Goal: Book appointment/travel/reservation

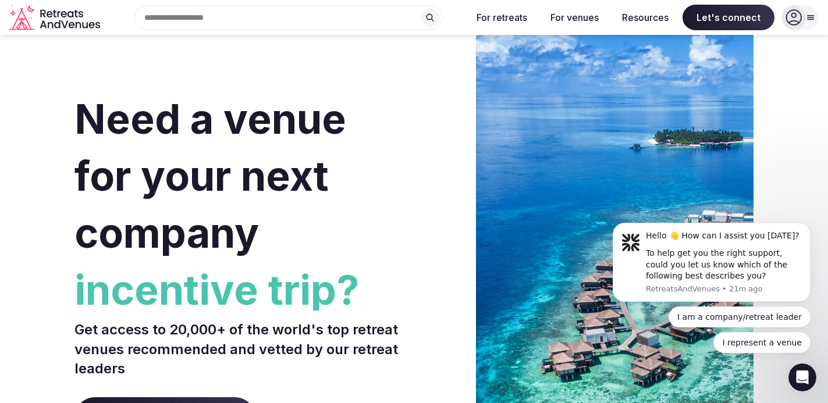
click at [67, 172] on section "Need a venue for your next company incentive trip? Get access to 20,000+ of the…" at bounding box center [414, 348] width 828 height 701
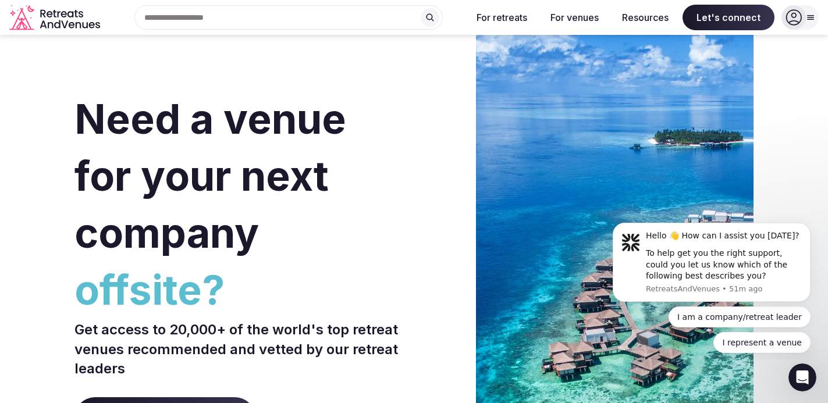
click at [357, 10] on input "text" at bounding box center [288, 17] width 308 height 24
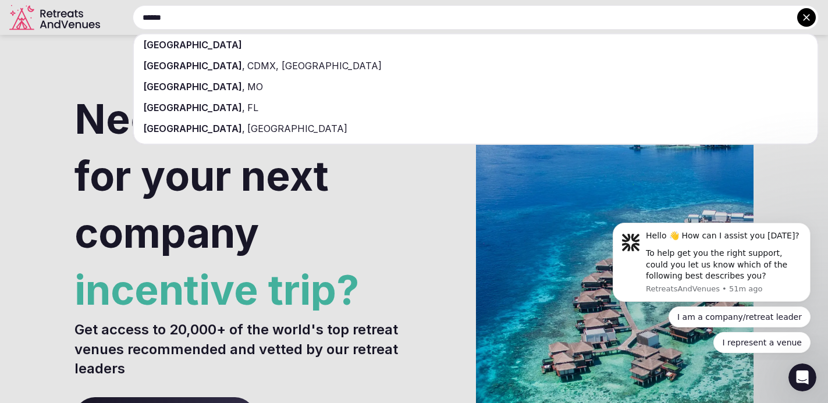
type input "******"
click at [259, 49] on div "[GEOGRAPHIC_DATA]" at bounding box center [476, 44] width 684 height 21
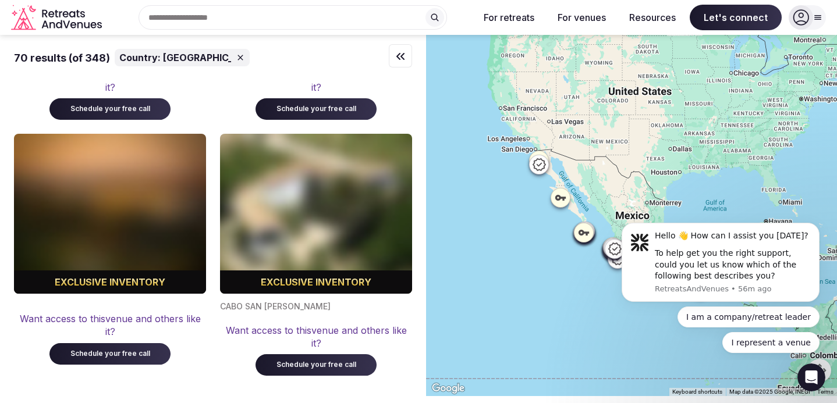
scroll to position [9022, 0]
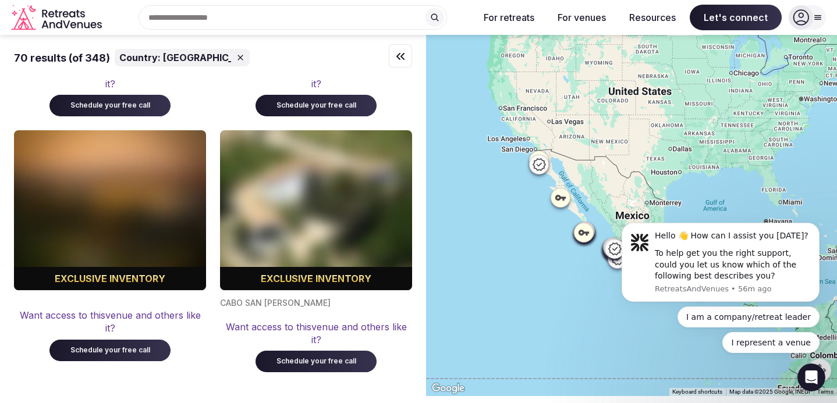
click at [175, 396] on button "2" at bounding box center [174, 410] width 28 height 28
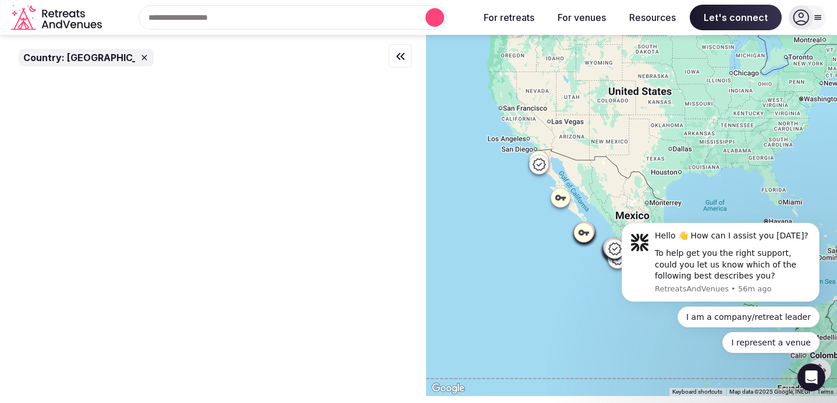
scroll to position [0, 0]
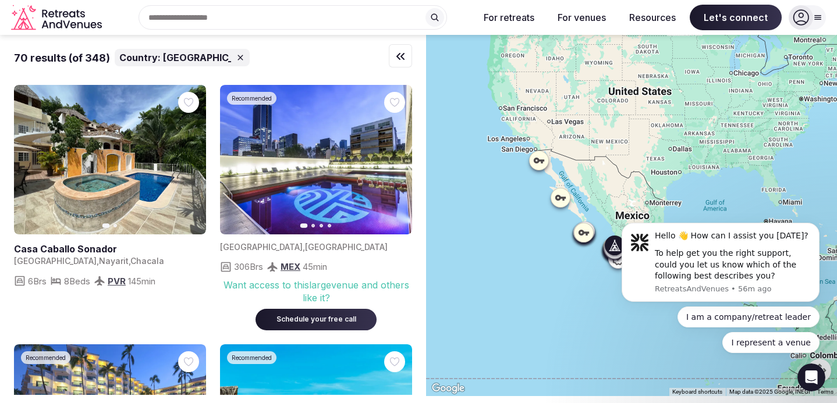
click at [192, 161] on icon "button" at bounding box center [189, 159] width 9 height 9
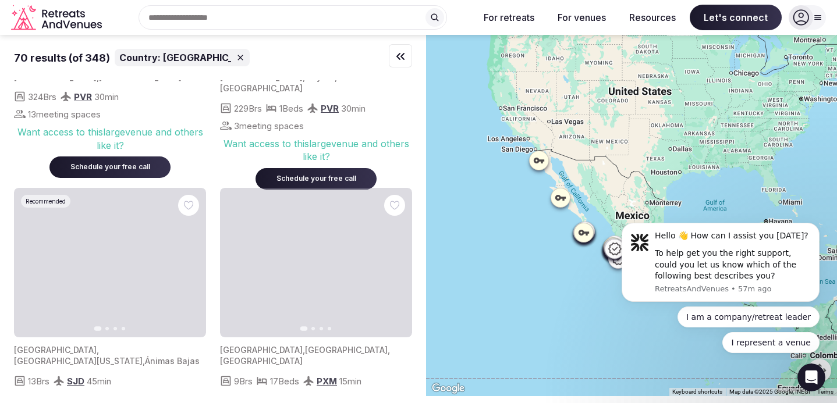
scroll to position [1293, 0]
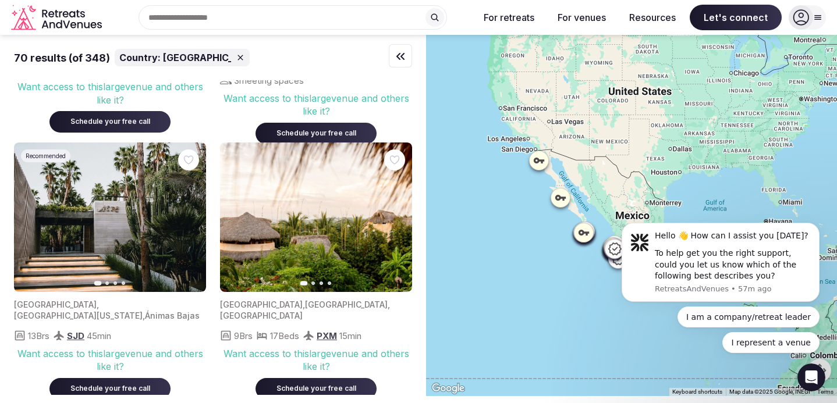
click at [394, 218] on icon "button" at bounding box center [395, 216] width 9 height 9
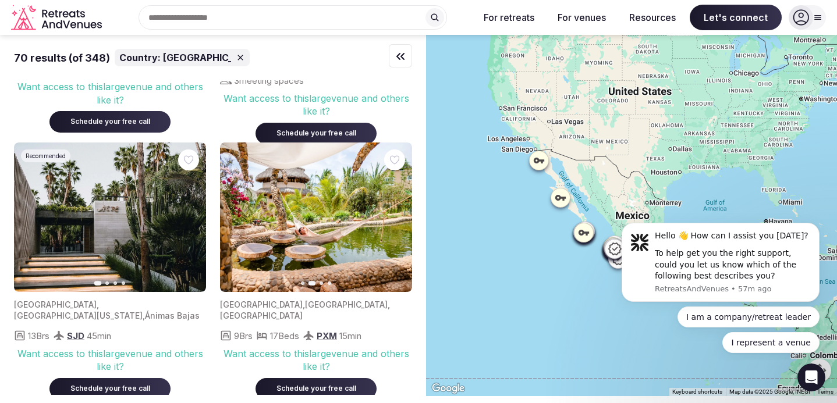
click at [394, 218] on icon "button" at bounding box center [395, 216] width 9 height 9
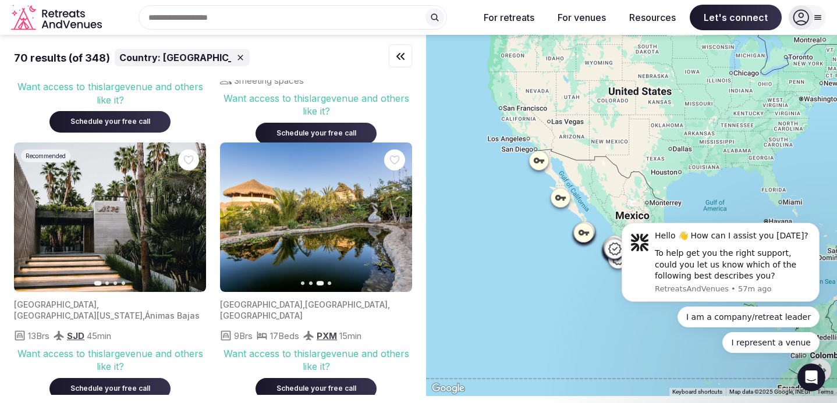
click at [237, 219] on icon "button" at bounding box center [236, 216] width 9 height 9
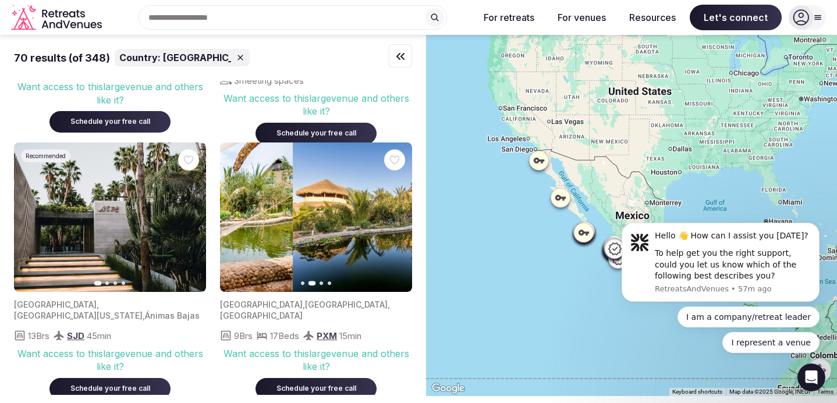
click at [237, 219] on icon "button" at bounding box center [236, 216] width 9 height 9
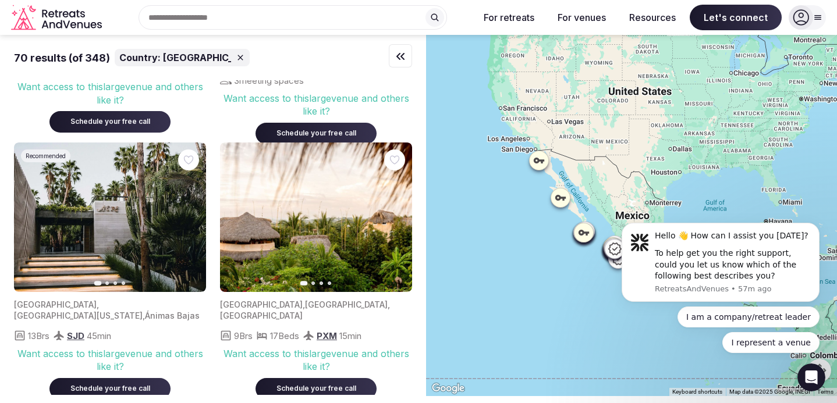
click at [395, 217] on icon "button" at bounding box center [395, 216] width 9 height 9
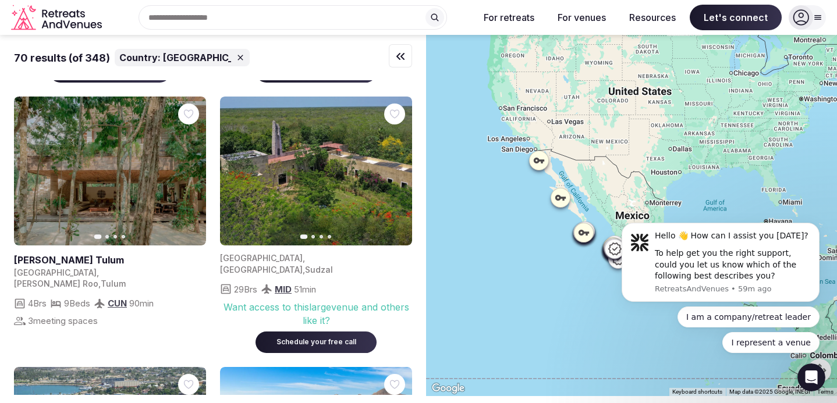
scroll to position [1285, 0]
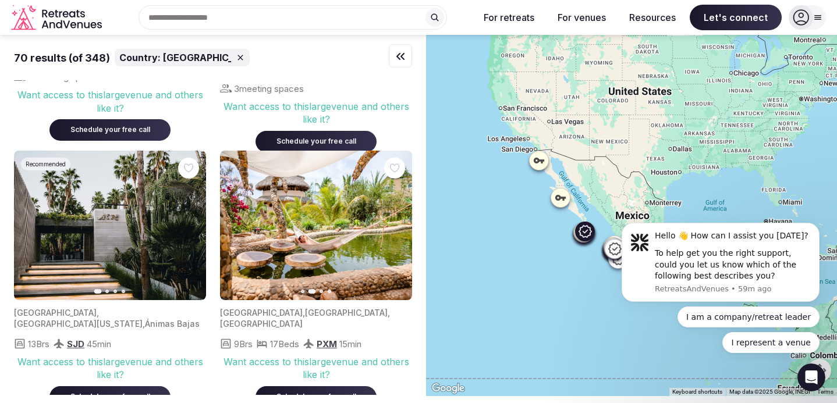
click at [193, 225] on icon "button" at bounding box center [189, 225] width 9 height 9
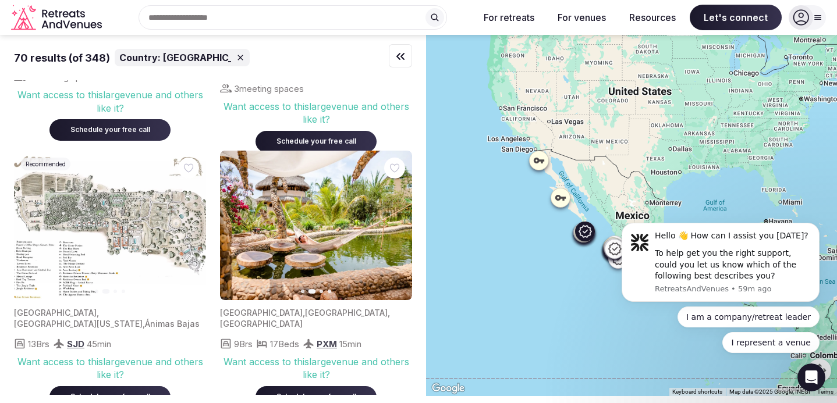
click at [27, 226] on icon "button" at bounding box center [30, 225] width 9 height 9
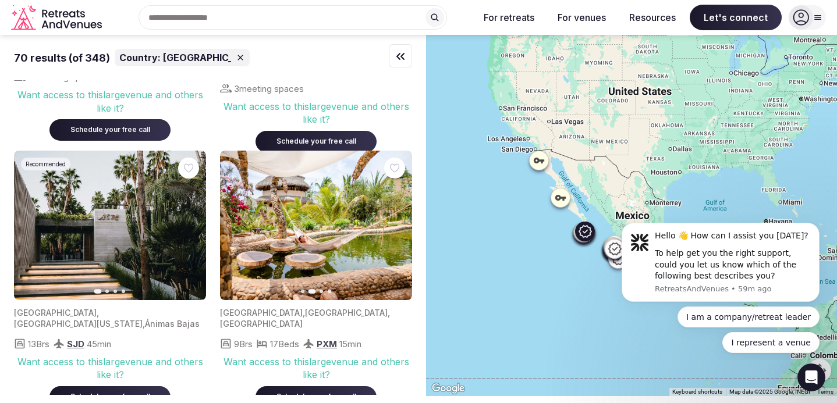
click at [76, 225] on img at bounding box center [110, 226] width 192 height 150
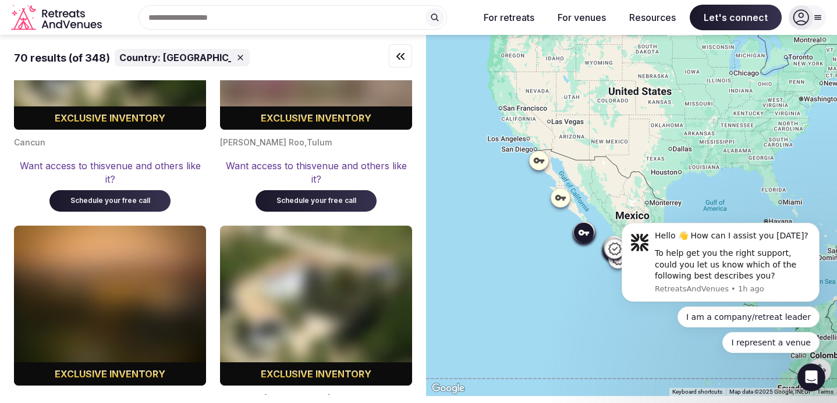
scroll to position [9048, 0]
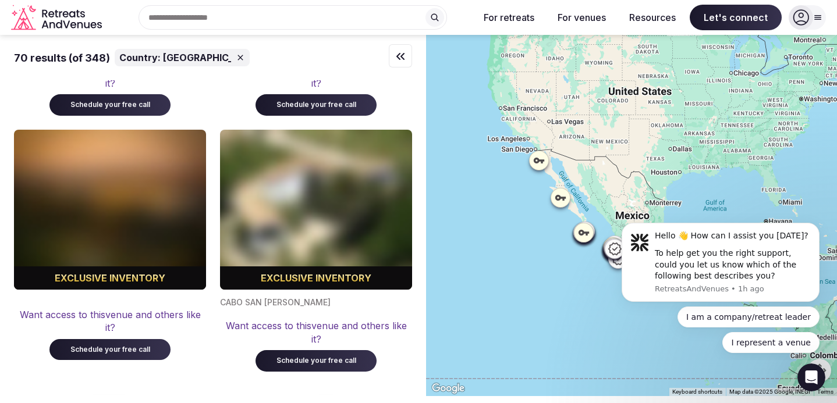
click at [214, 395] on button "3" at bounding box center [222, 409] width 28 height 28
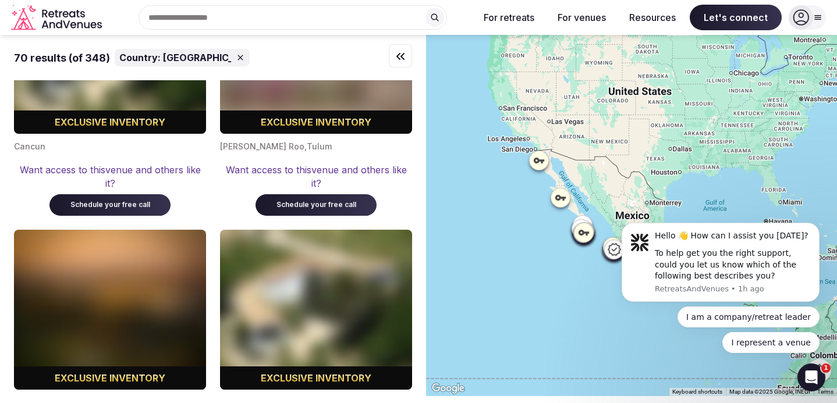
scroll to position [8927, 0]
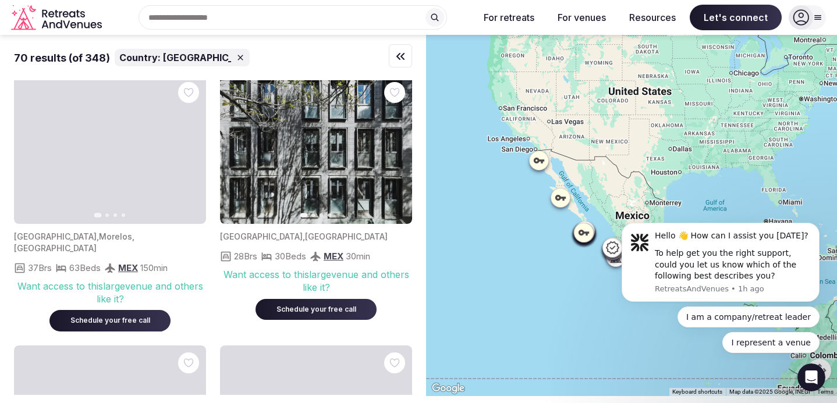
scroll to position [1067, 0]
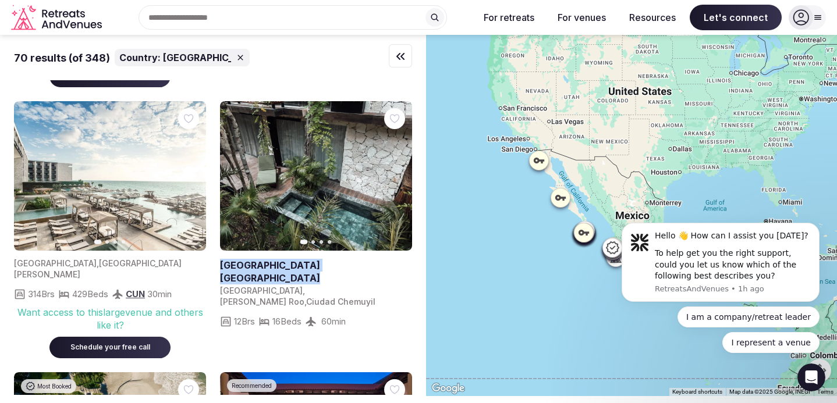
drag, startPoint x: 216, startPoint y: 219, endPoint x: 318, endPoint y: 223, distance: 101.9
copy h2 "[GEOGRAPHIC_DATA] [GEOGRAPHIC_DATA]"
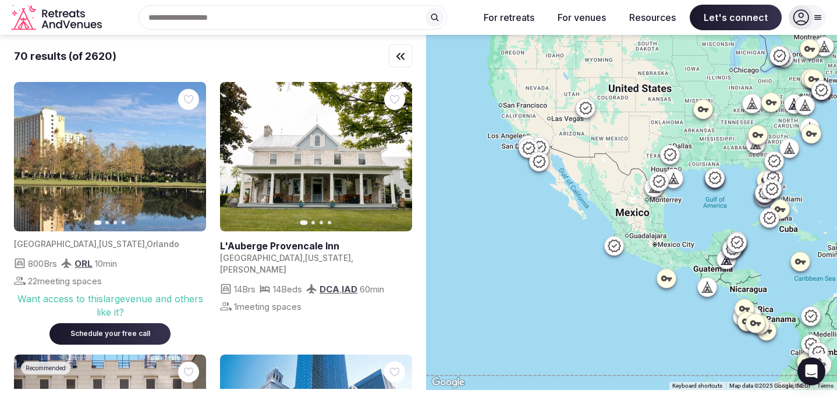
click at [295, 13] on input "text" at bounding box center [292, 17] width 308 height 24
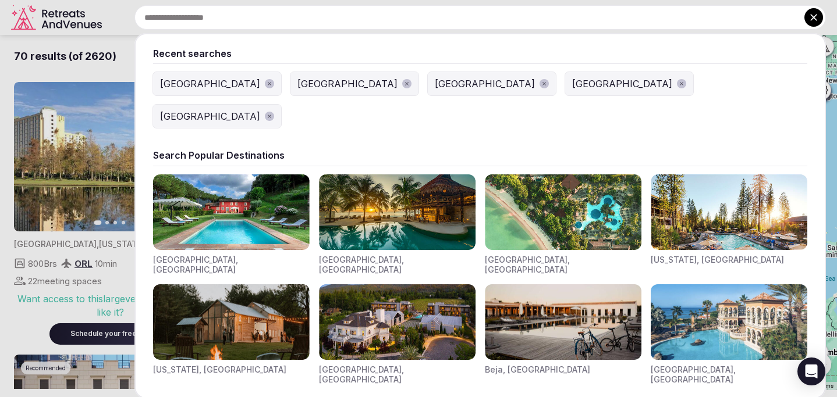
click at [172, 88] on div "[GEOGRAPHIC_DATA]" at bounding box center [210, 84] width 100 height 14
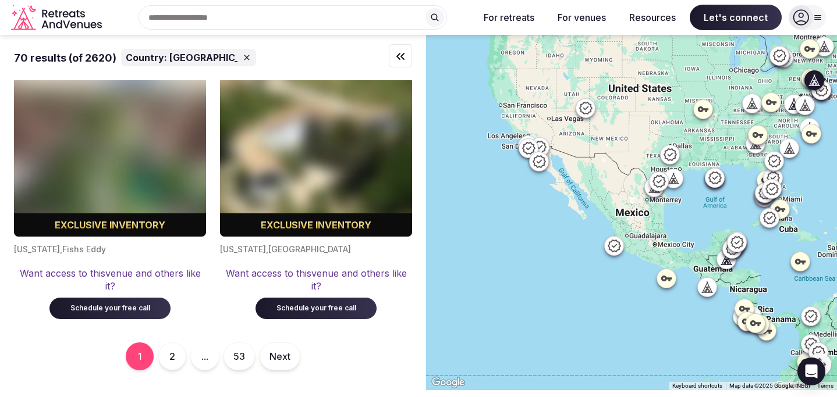
scroll to position [9133, 0]
click at [168, 365] on button "2" at bounding box center [172, 357] width 28 height 28
click at [216, 358] on button "3" at bounding box center [220, 357] width 28 height 28
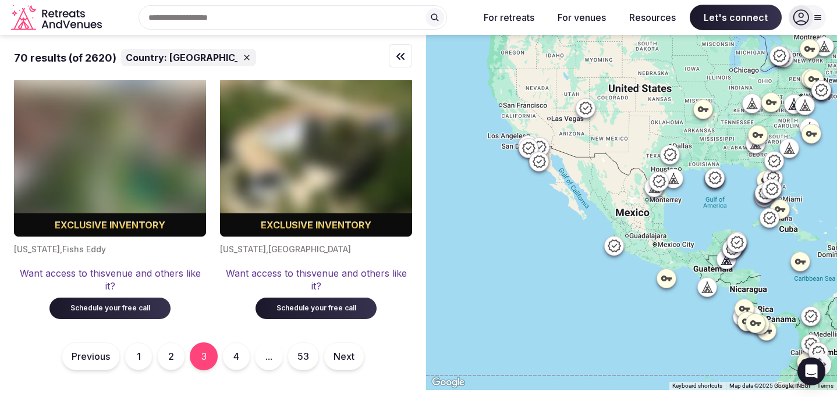
click at [204, 358] on div "Previous 1 2 3 4 ... 53 Next" at bounding box center [213, 357] width 389 height 28
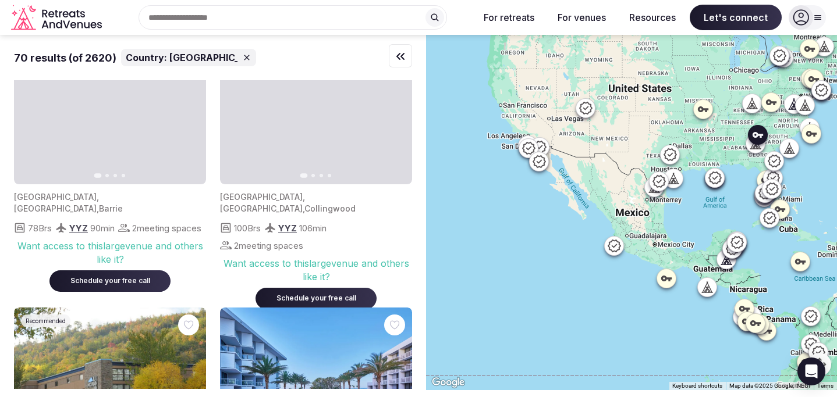
scroll to position [0, 0]
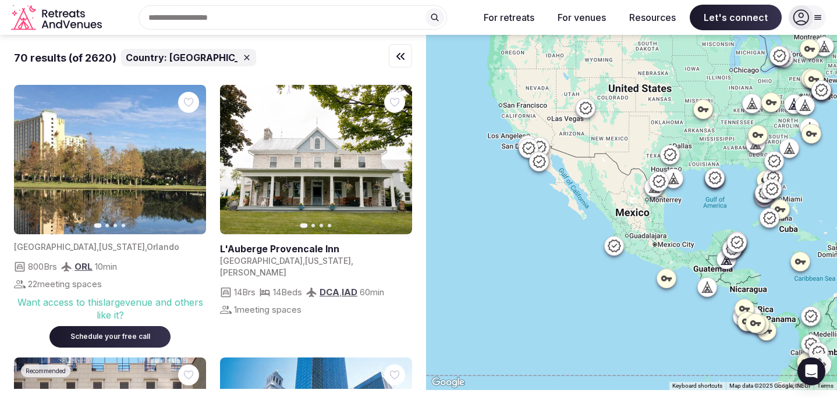
click at [215, 55] on div "Country: Mexico" at bounding box center [188, 57] width 135 height 17
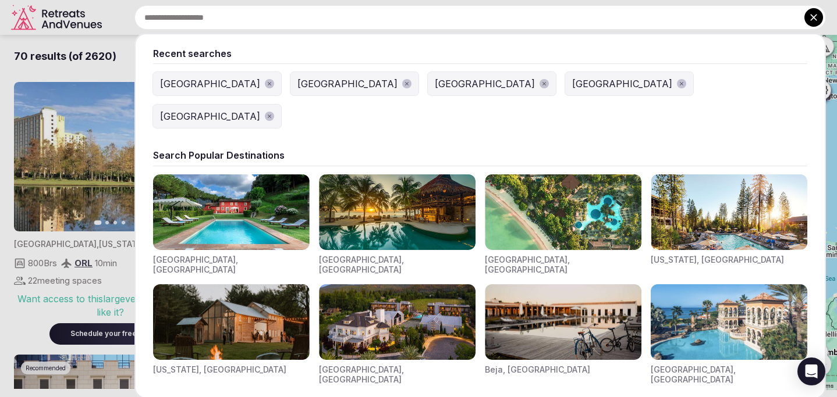
click at [221, 13] on div "Recent searches Mexico Italy Greece United Kingdom Portugal Search Popular Dest…" at bounding box center [465, 17] width 719 height 24
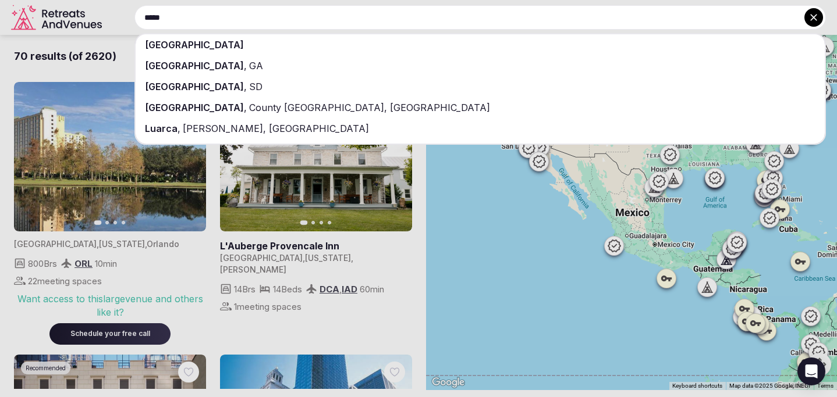
type input "*****"
click at [250, 40] on div "Spain" at bounding box center [480, 44] width 689 height 21
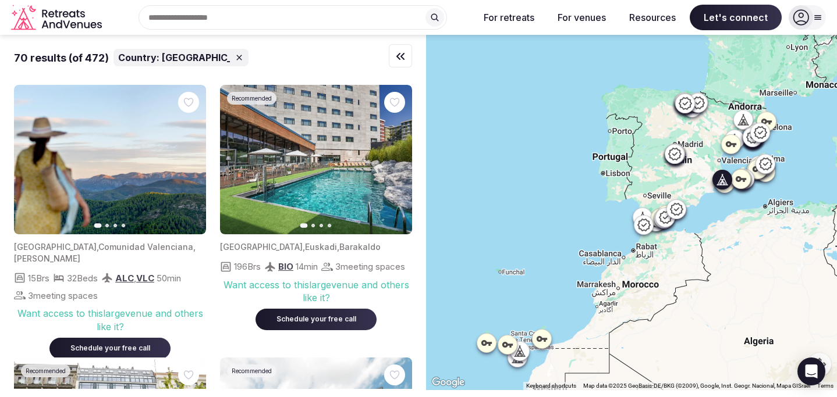
click at [184, 155] on button "Next slide" at bounding box center [189, 160] width 19 height 19
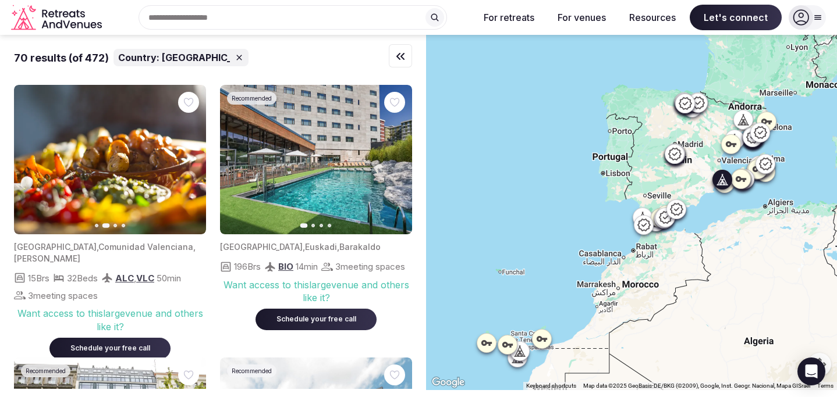
click at [184, 155] on button "Next slide" at bounding box center [189, 160] width 19 height 19
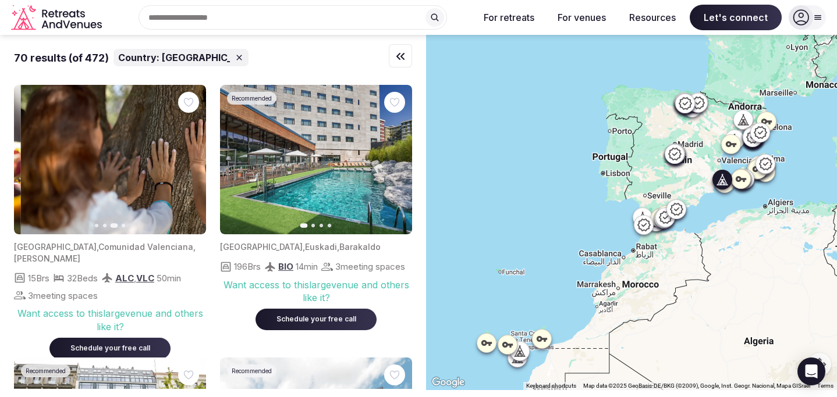
click at [184, 155] on button "Next slide" at bounding box center [189, 160] width 19 height 19
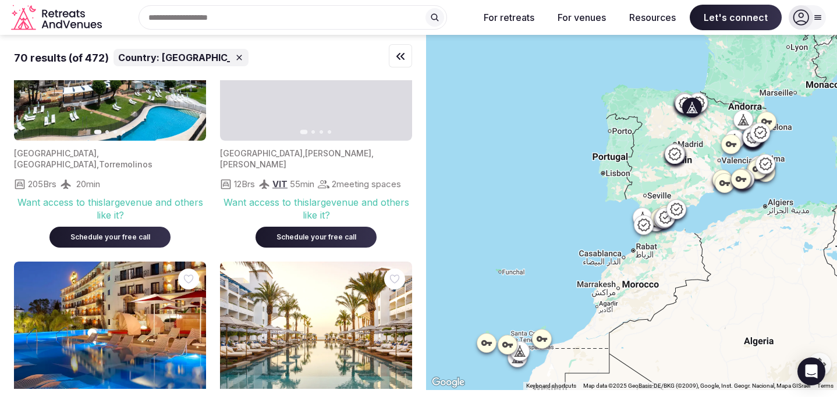
scroll to position [2163, 0]
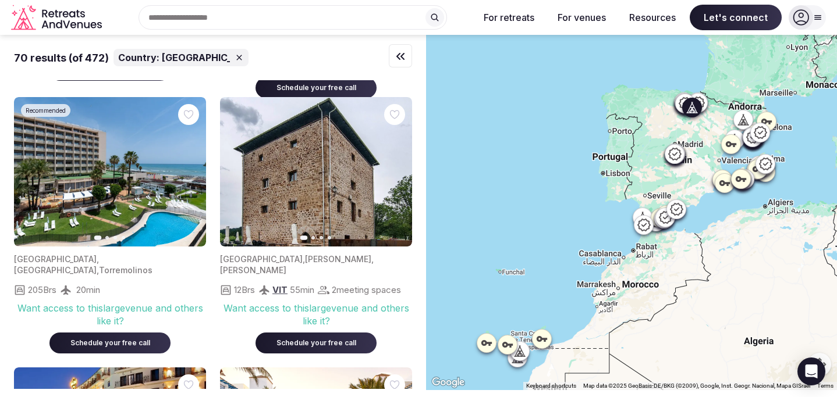
click at [393, 176] on icon "button" at bounding box center [395, 171] width 9 height 9
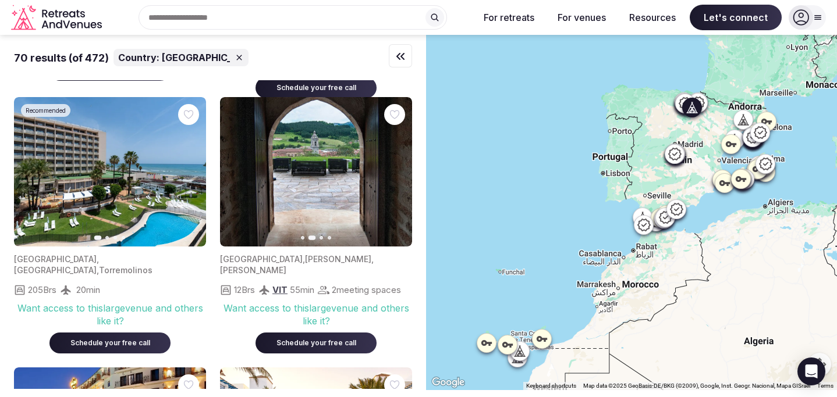
click at [396, 176] on icon "button" at bounding box center [396, 172] width 5 height 8
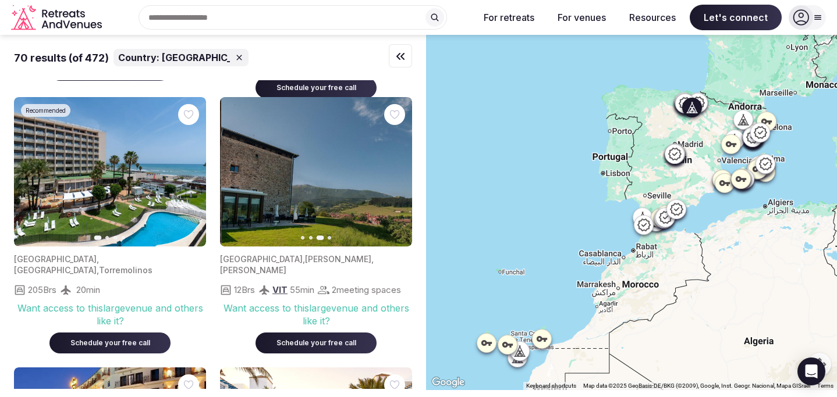
click at [396, 176] on icon "button" at bounding box center [396, 172] width 5 height 8
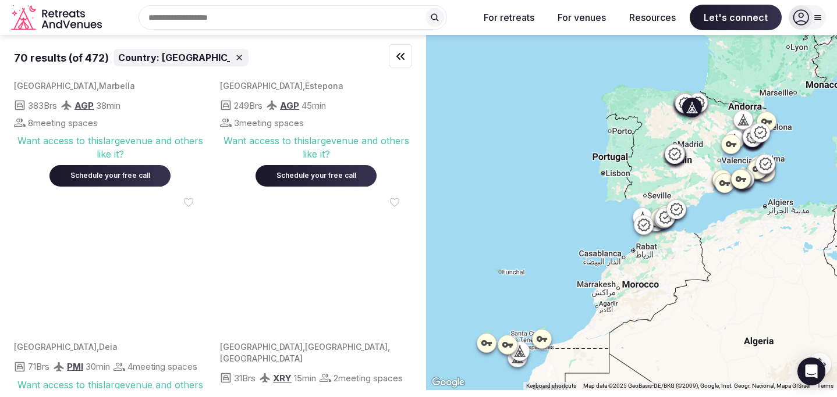
scroll to position [2713, 0]
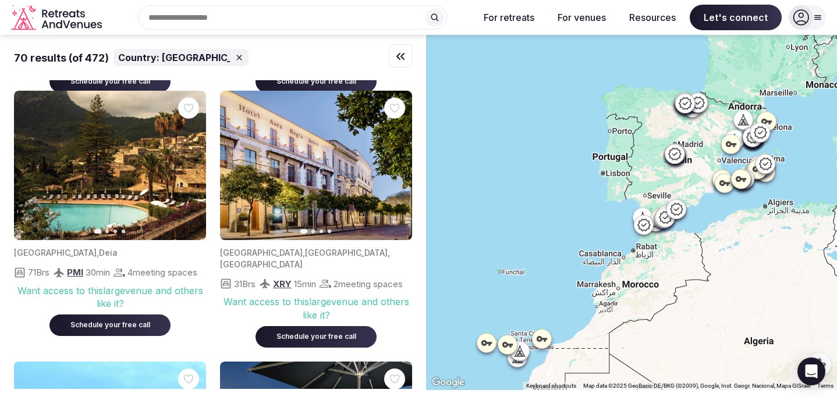
click at [216, 19] on div "Recent searches Spain Mexico Italy Greece United Kingdom Search Popular Destina…" at bounding box center [287, 17] width 363 height 24
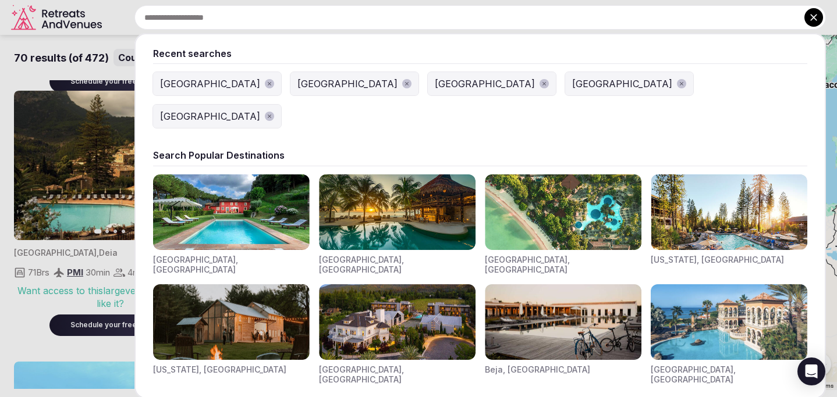
type input "*"
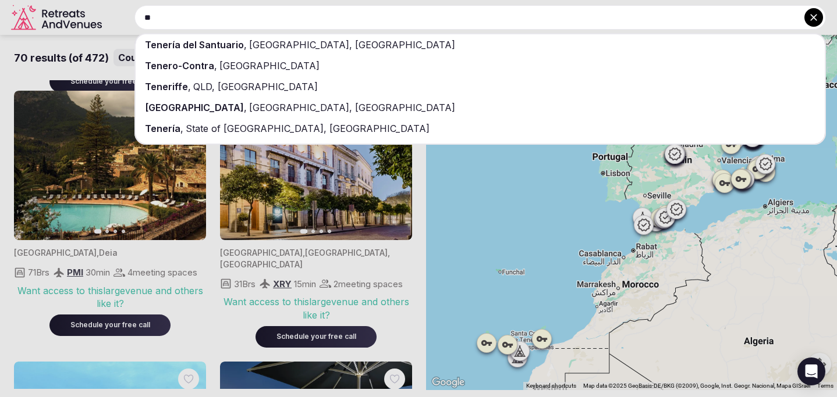
type input "*"
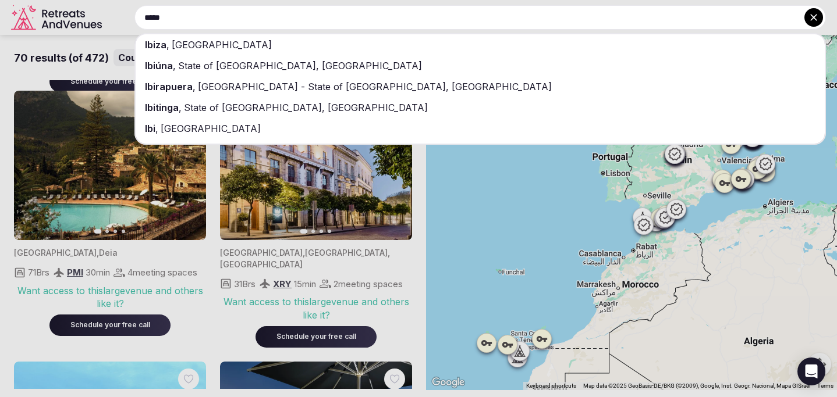
type input "*****"
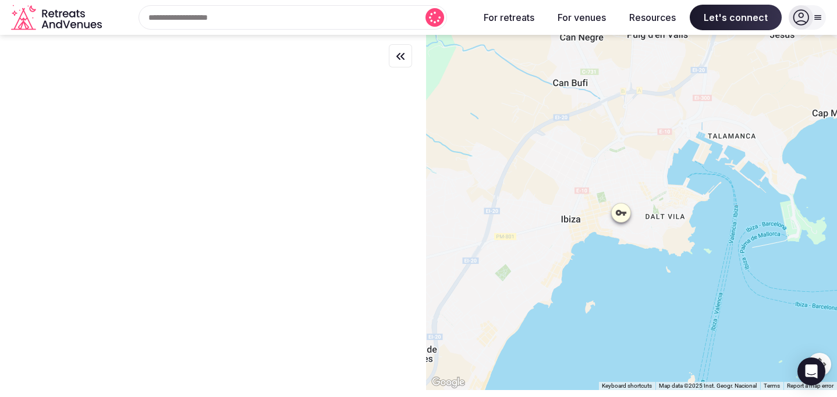
scroll to position [0, 0]
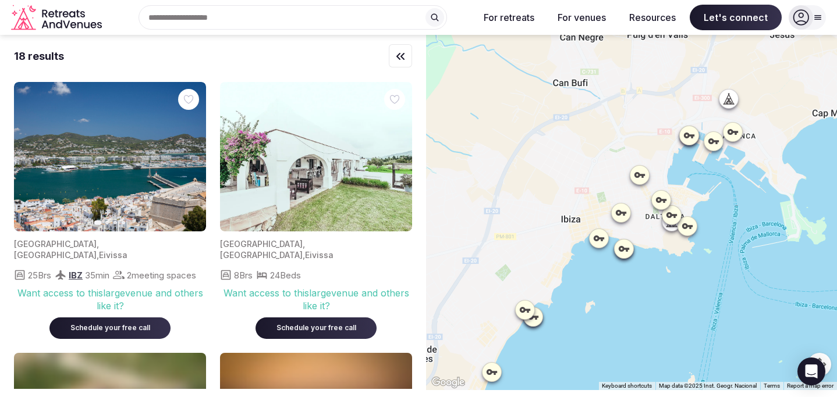
click at [187, 10] on div "Recent searches 07800 Ibiza, Balearic Islands, Spain Spain Mexico Italy Greece …" at bounding box center [287, 17] width 363 height 24
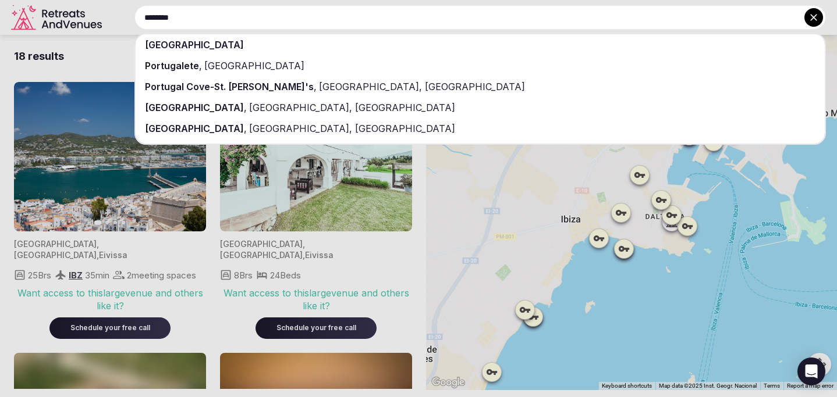
type input "********"
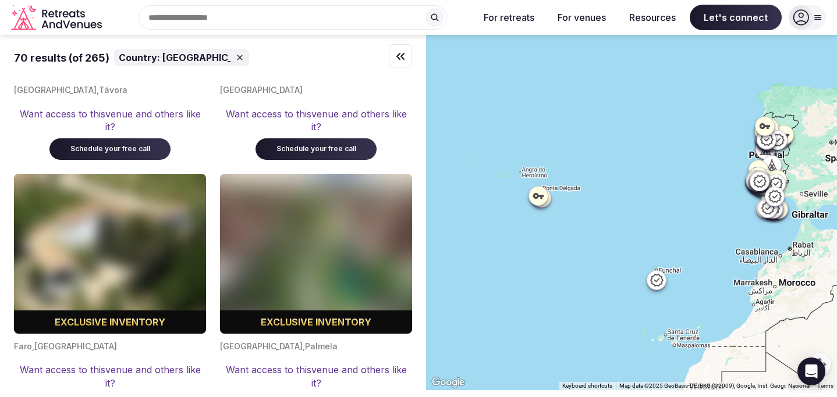
scroll to position [9094, 0]
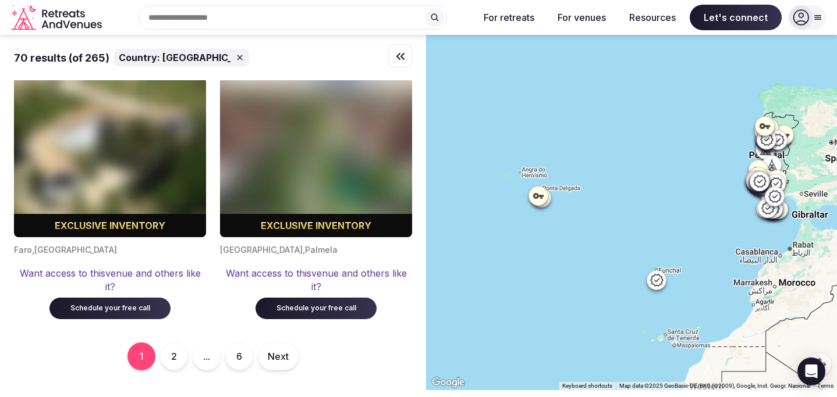
click at [176, 355] on button "2" at bounding box center [174, 357] width 28 height 28
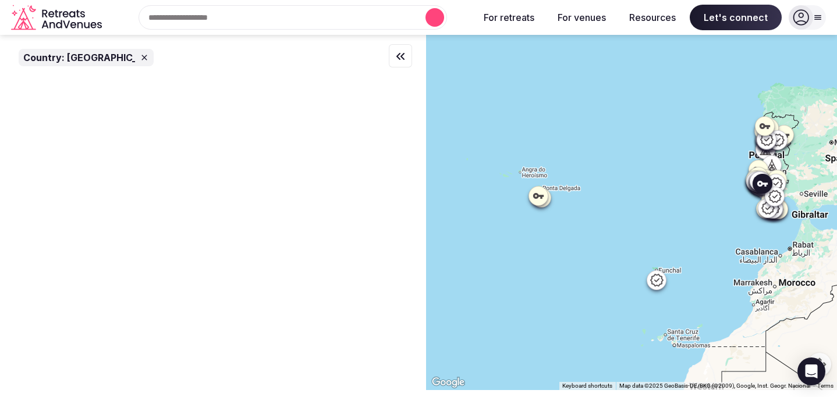
scroll to position [0, 0]
